Goal: Check status: Check status

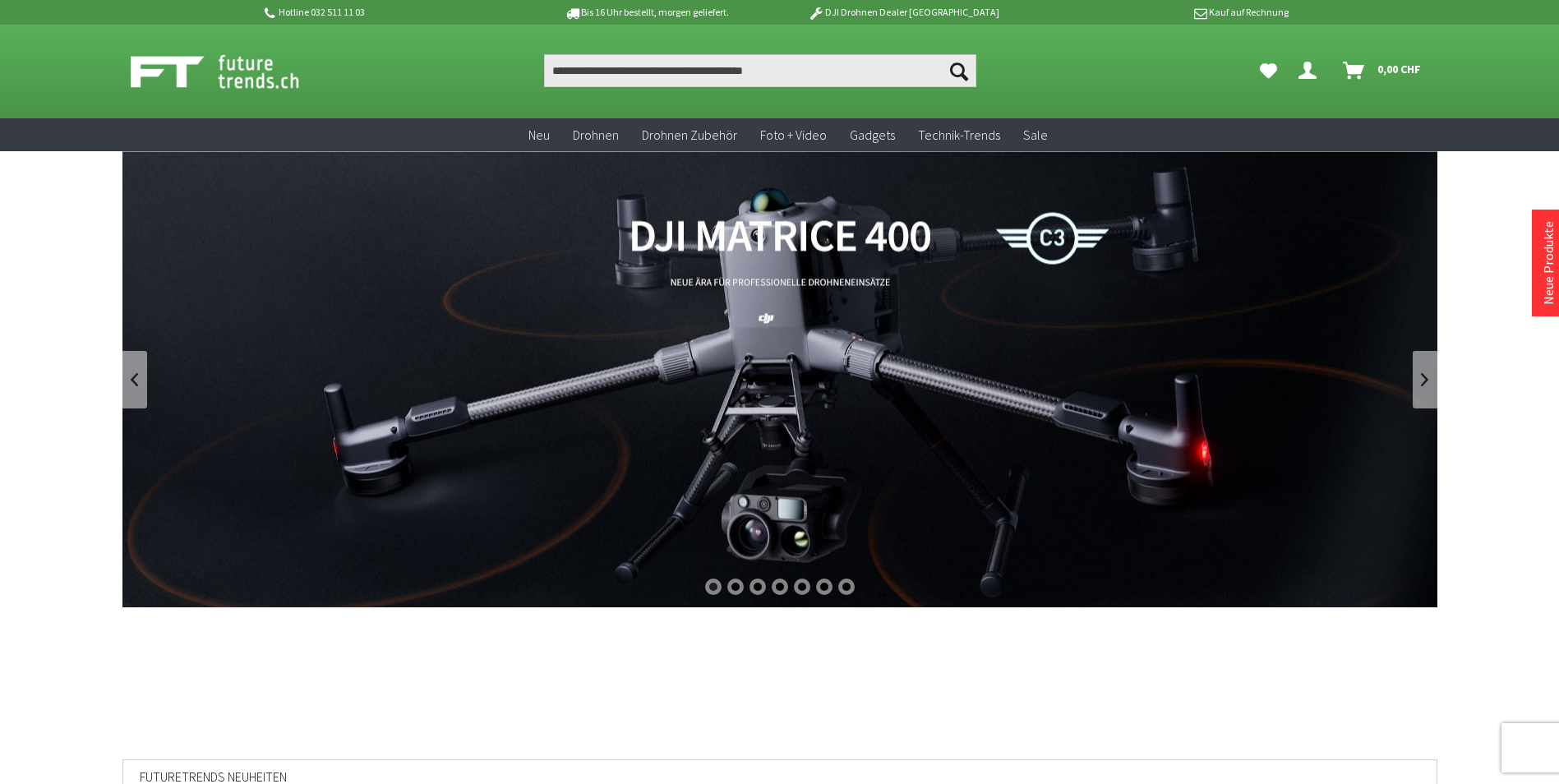
click at [1306, 66] on icon "Hi, Martin - Dein Konto" at bounding box center [1308, 63] width 18 height 14
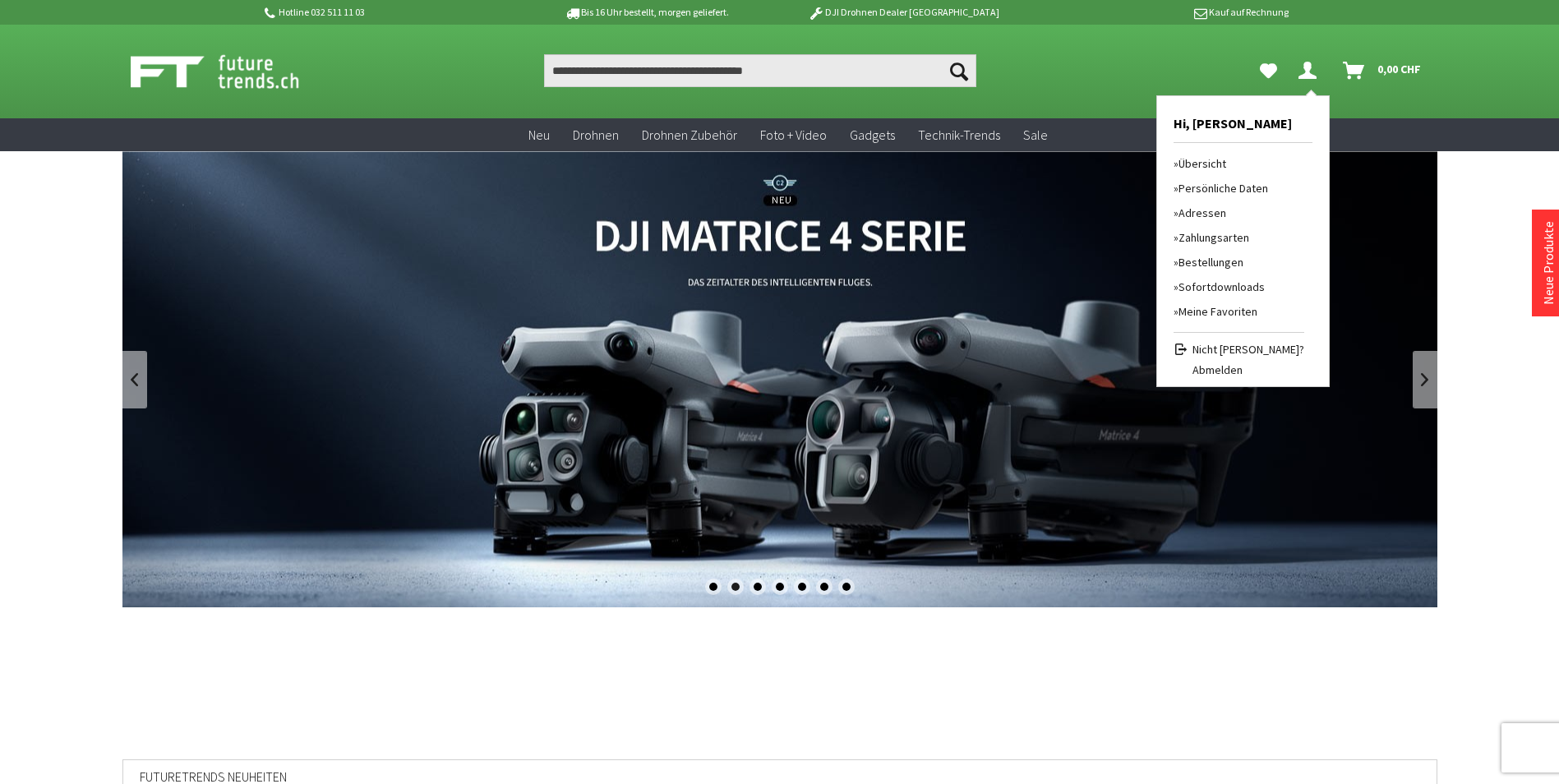
click at [1223, 259] on link "Bestellungen" at bounding box center [1239, 262] width 131 height 24
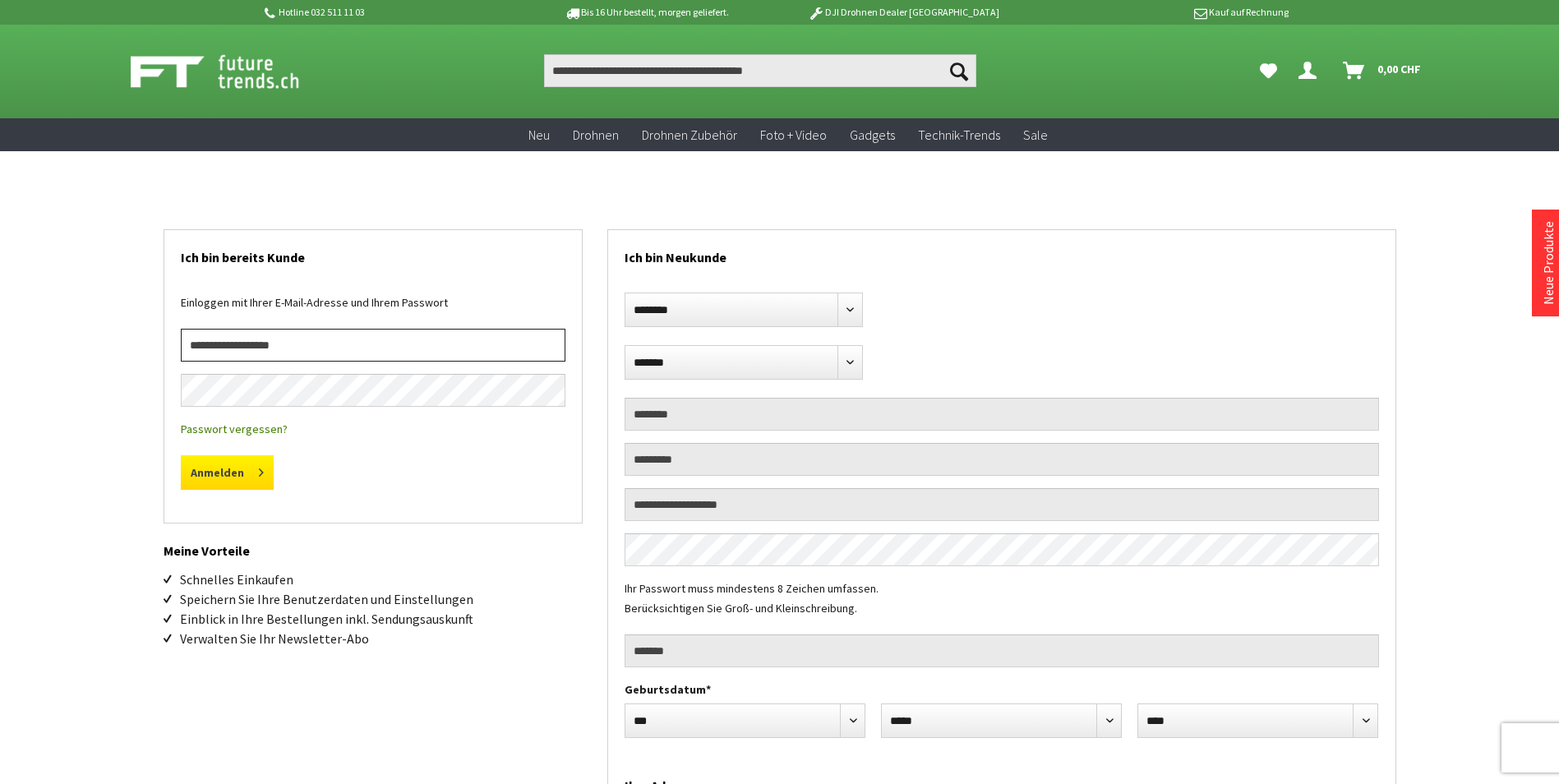
type input "**********"
click at [215, 481] on button "Anmelden" at bounding box center [227, 472] width 93 height 34
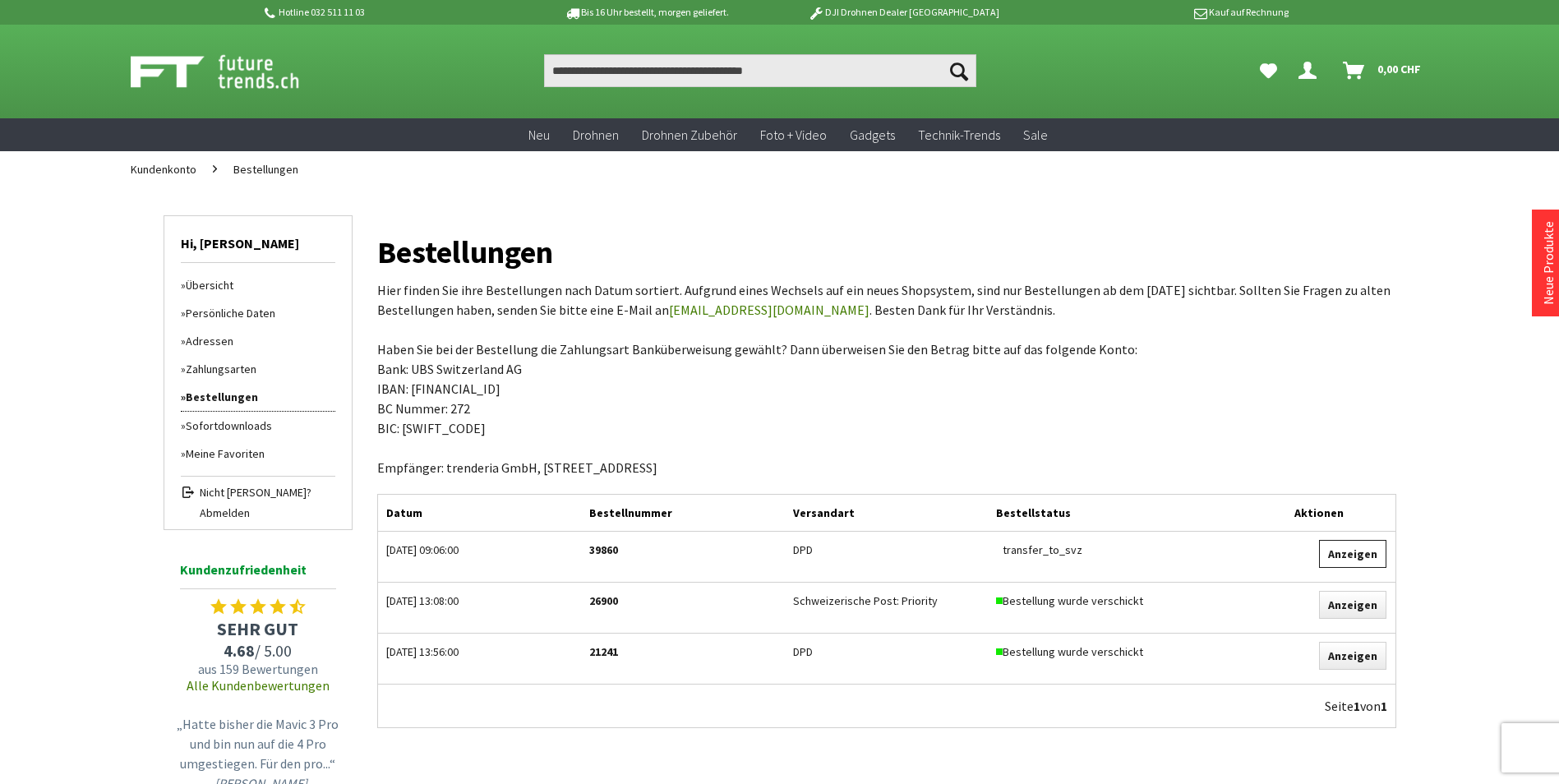
click at [1353, 551] on link "Anzeigen" at bounding box center [1353, 553] width 67 height 28
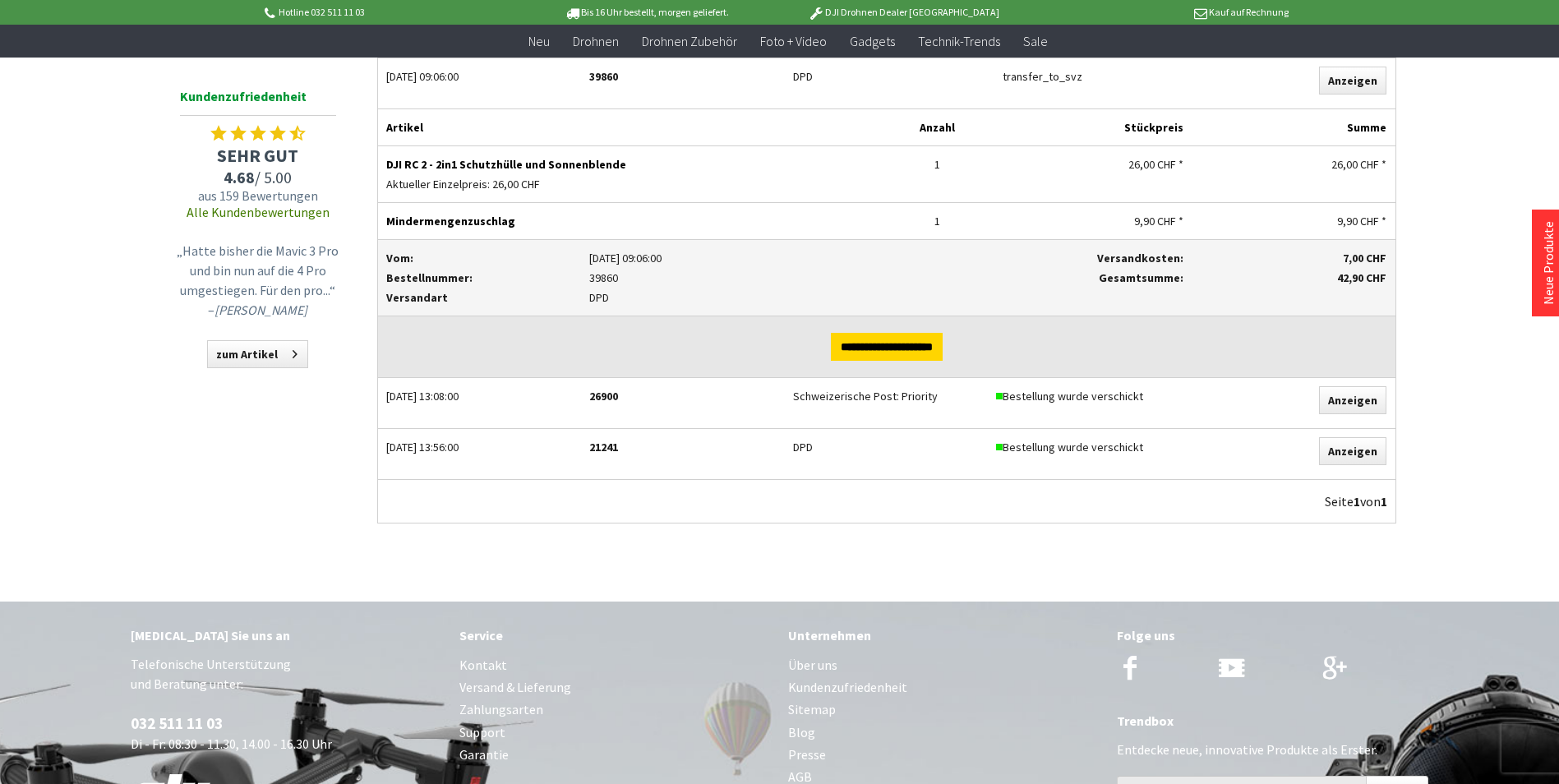
scroll to position [493, 0]
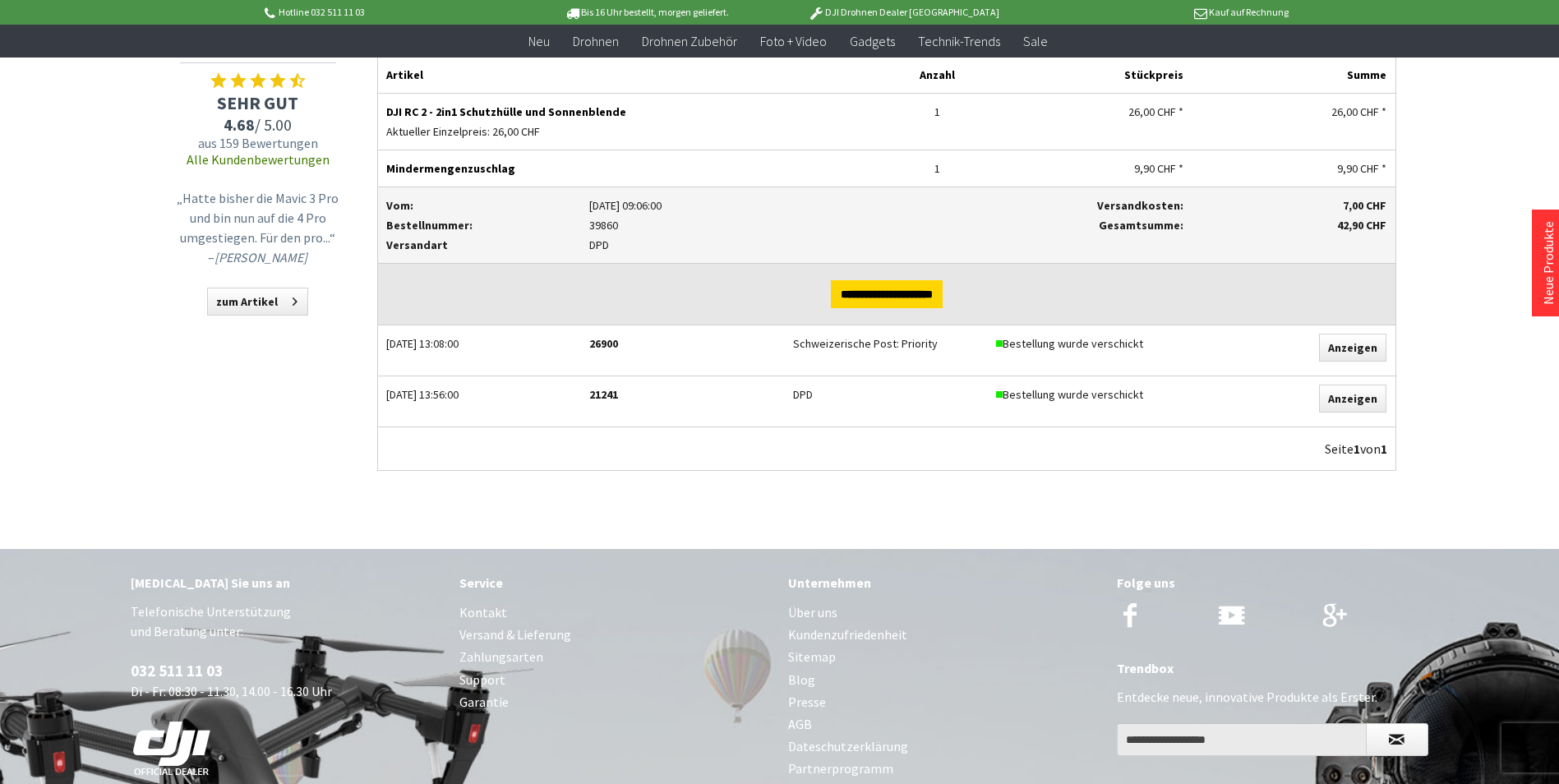
click at [605, 247] on p "DPD" at bounding box center [784, 245] width 391 height 20
click at [57, 320] on div "Hotline 032 511 11 03 Bis 16 Uhr bestellt, [DATE] geliefert. DJI Drohnen Dealer…" at bounding box center [779, 273] width 1559 height 1532
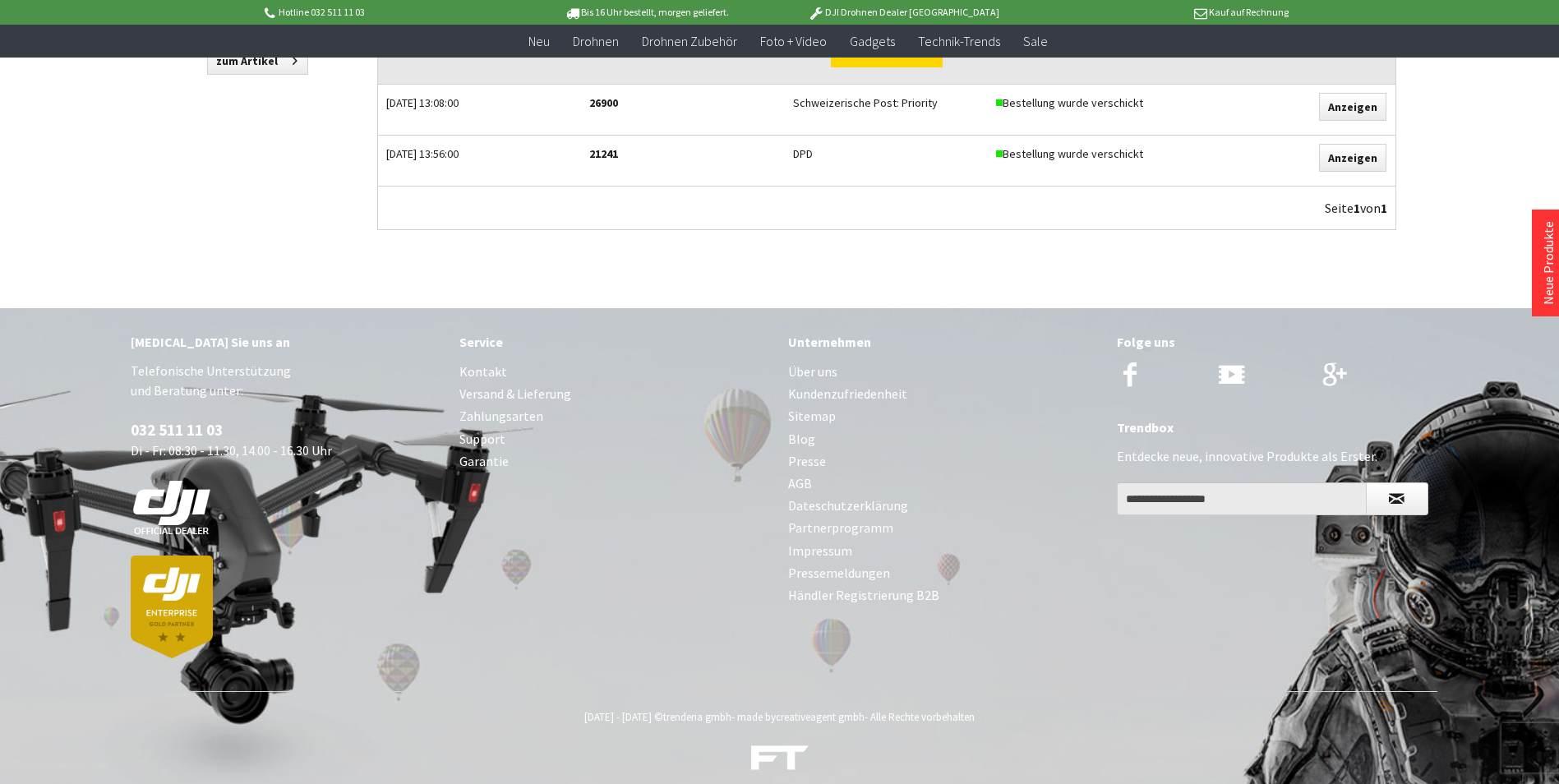
scroll to position [748, 0]
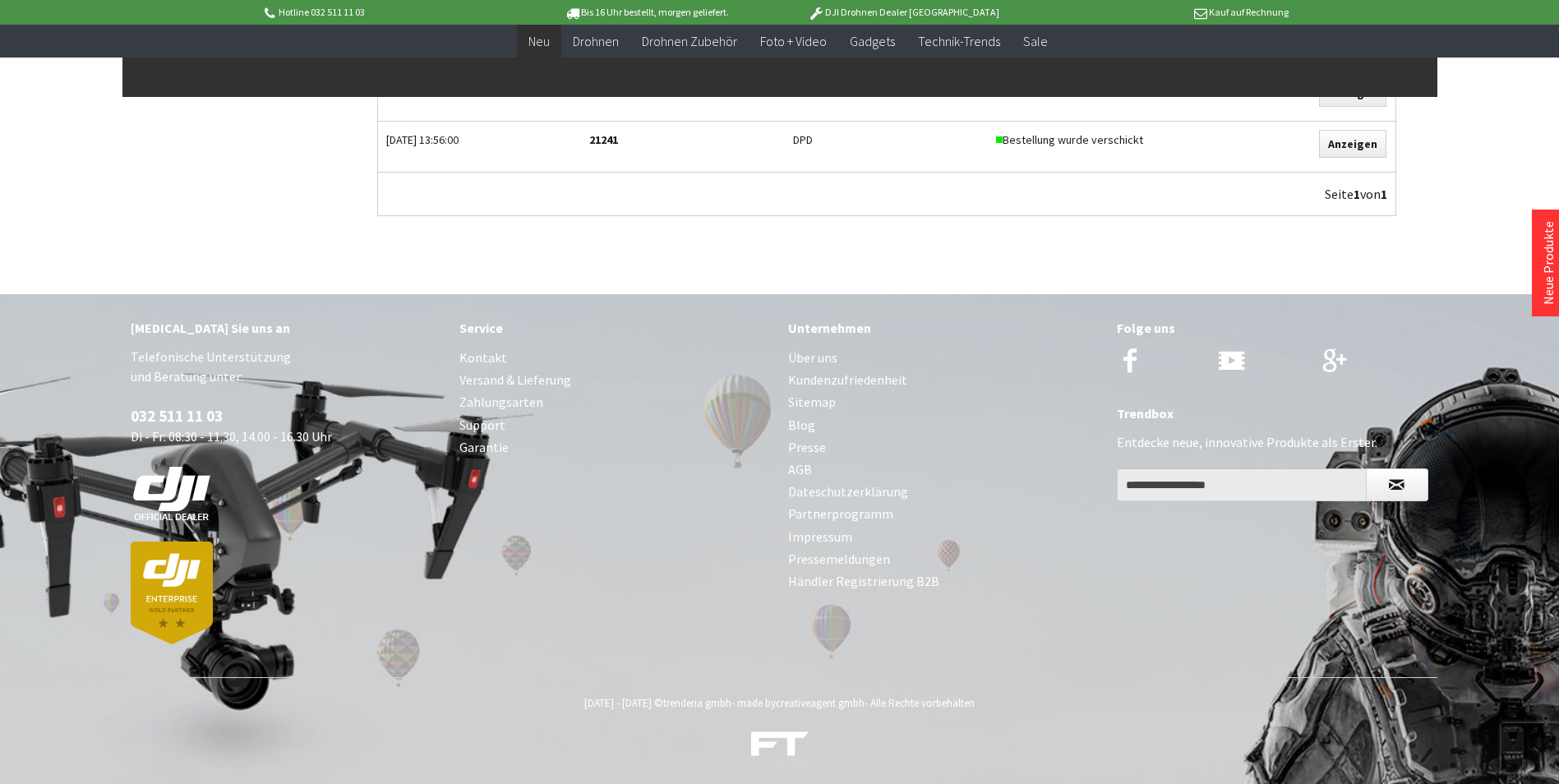
click at [541, 40] on span "Neu" at bounding box center [540, 41] width 22 height 16
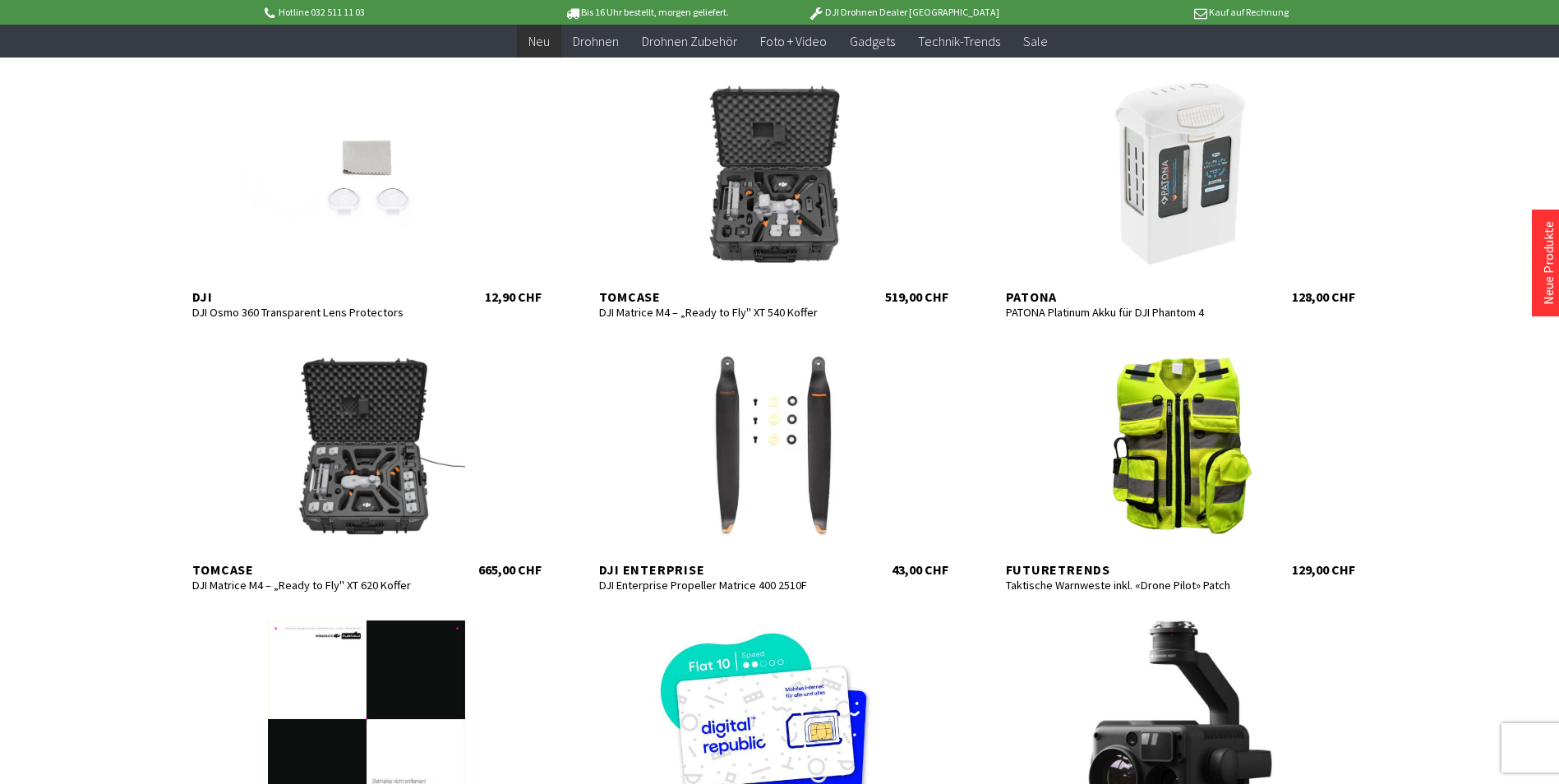
scroll to position [575, 0]
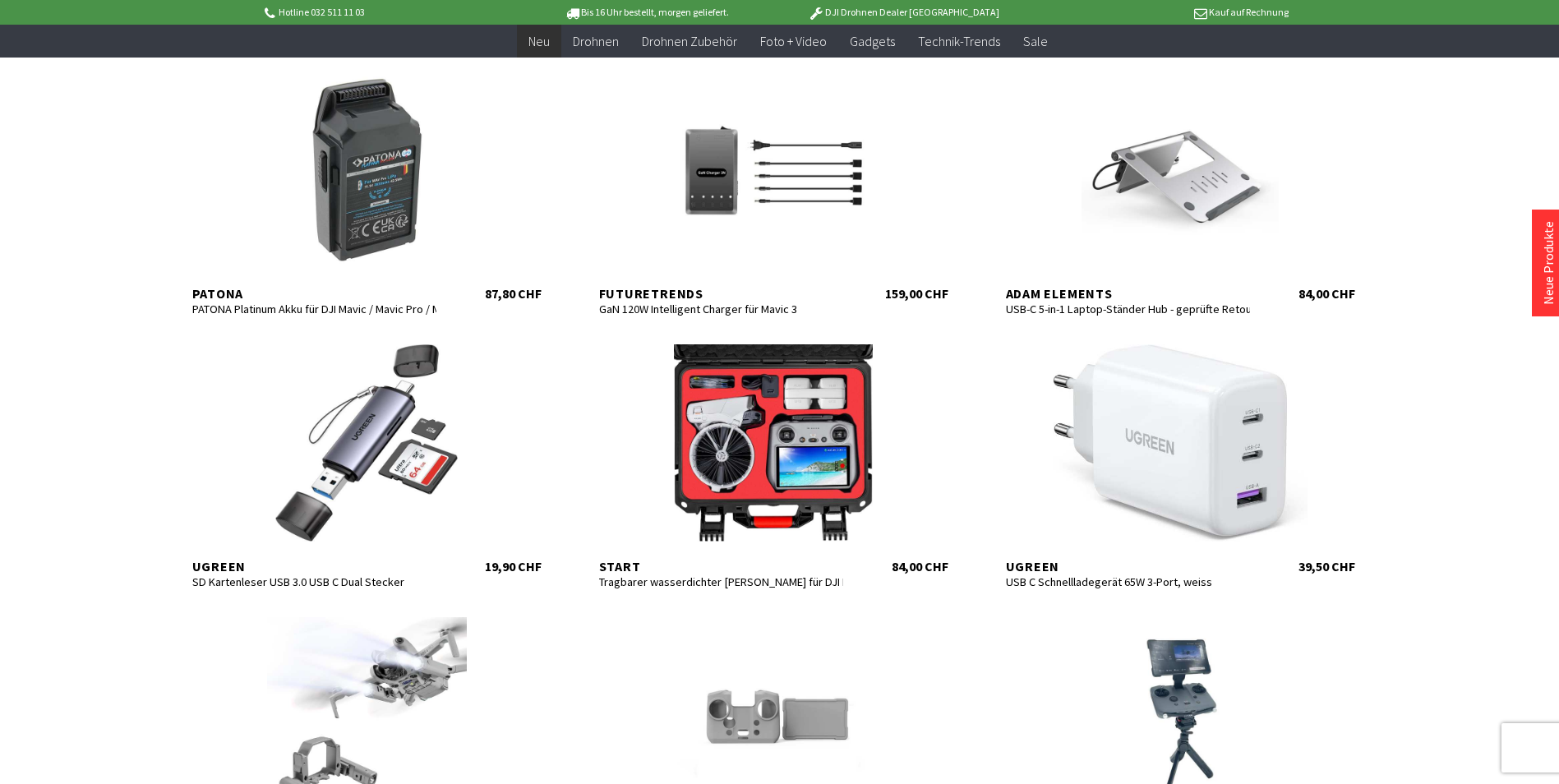
scroll to position [1561, 0]
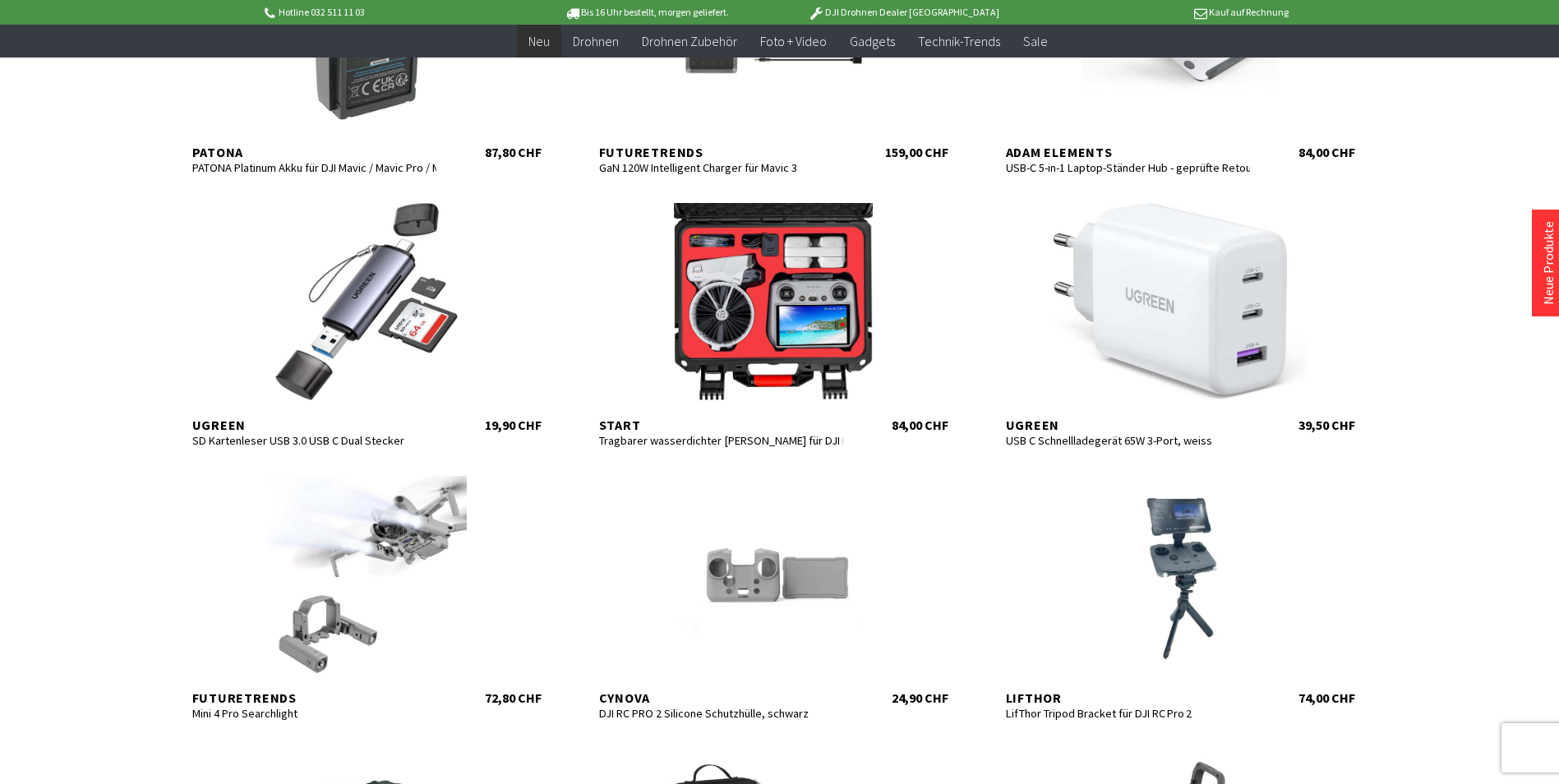
scroll to position [1890, 0]
